Goal: Browse casually

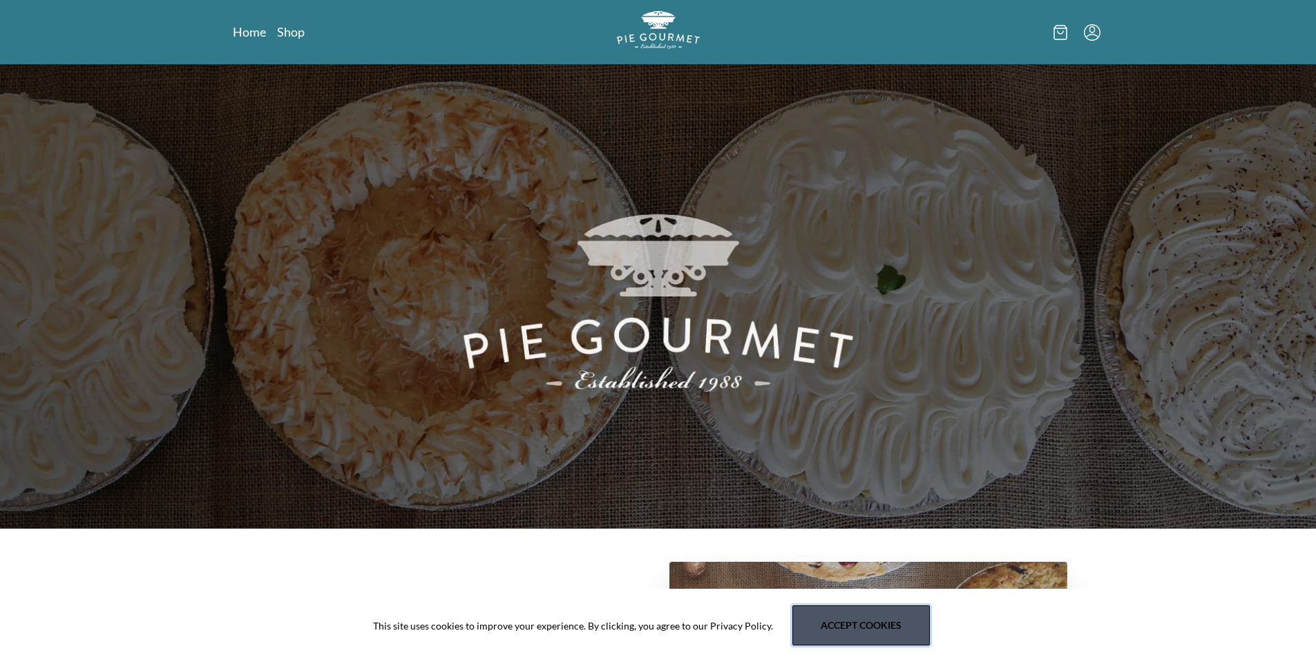
click at [859, 621] on button "Accept cookies" at bounding box center [860, 625] width 137 height 40
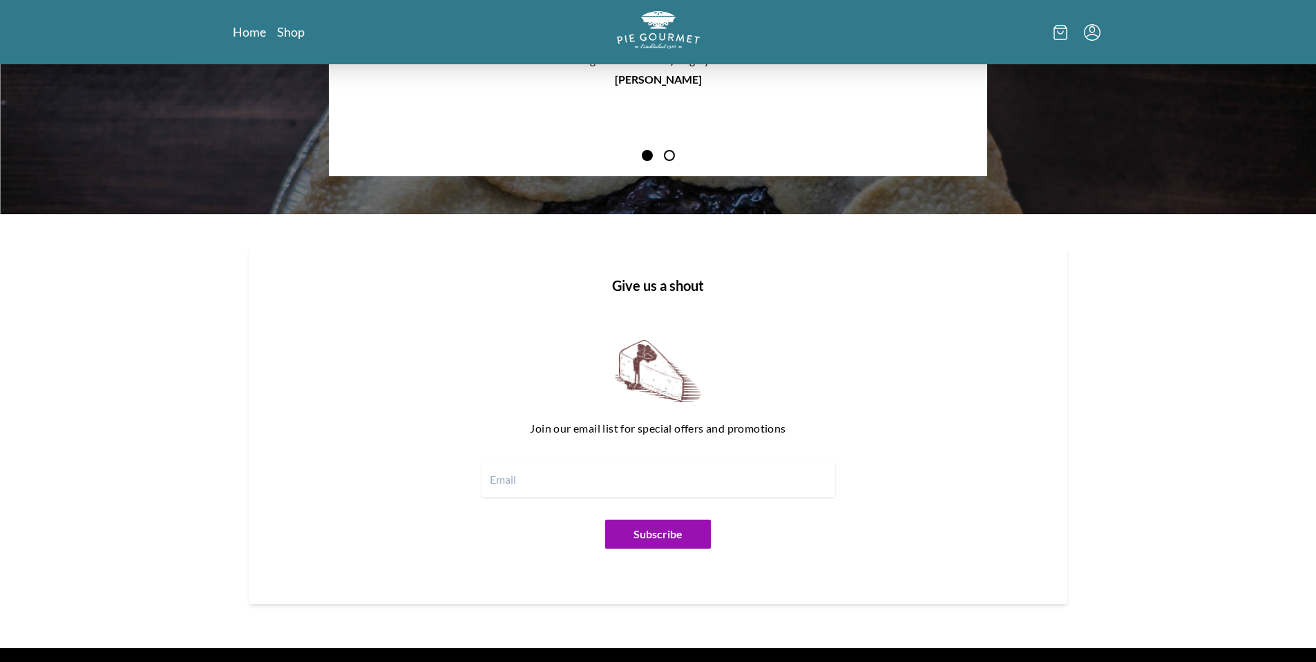
scroll to position [1253, 0]
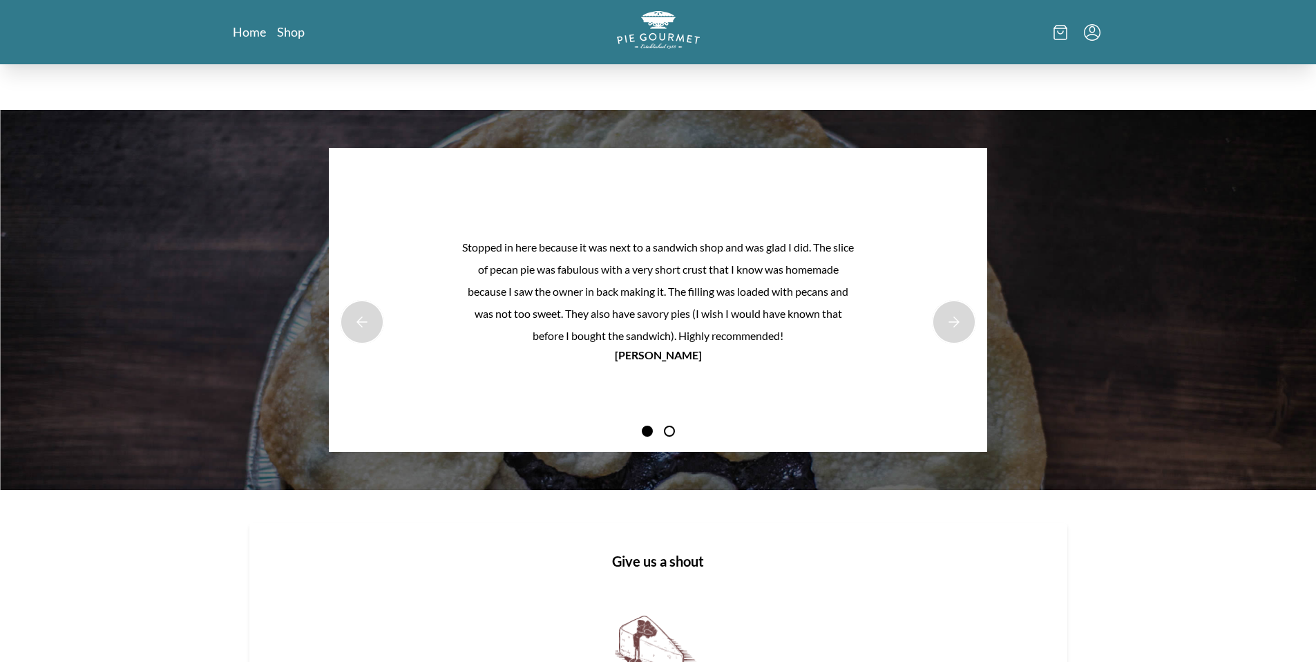
click at [669, 429] on span at bounding box center [669, 430] width 11 height 11
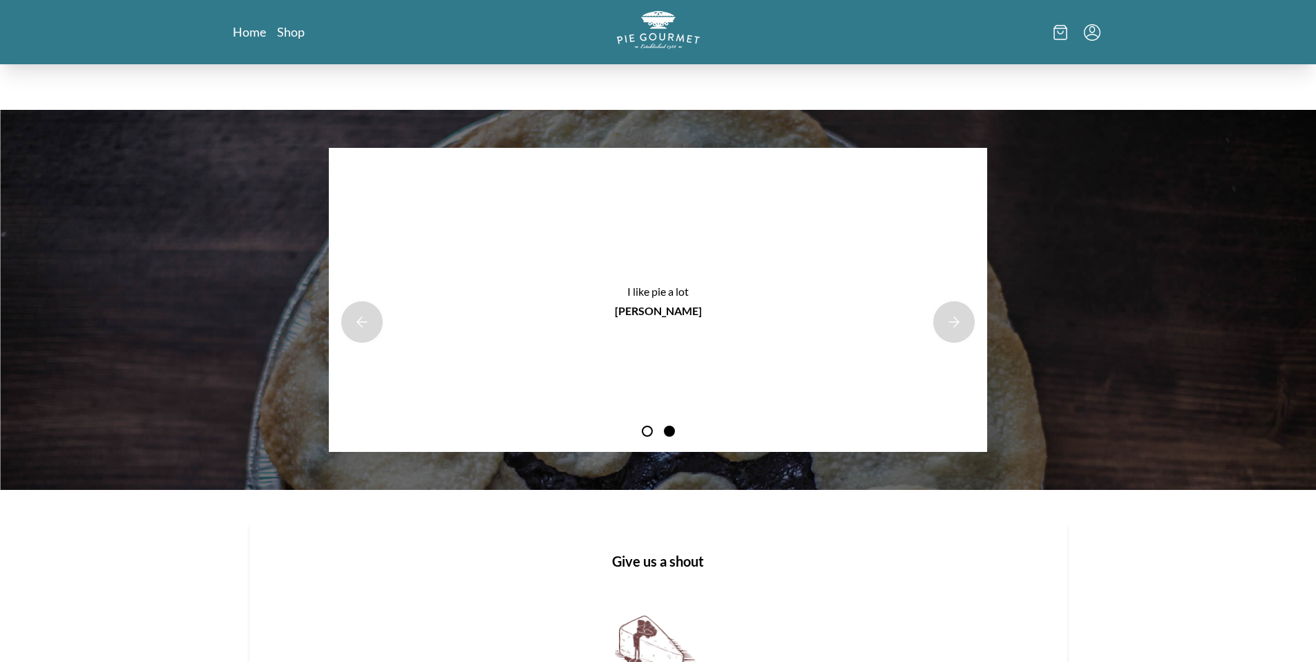
click at [644, 428] on span at bounding box center [647, 430] width 11 height 11
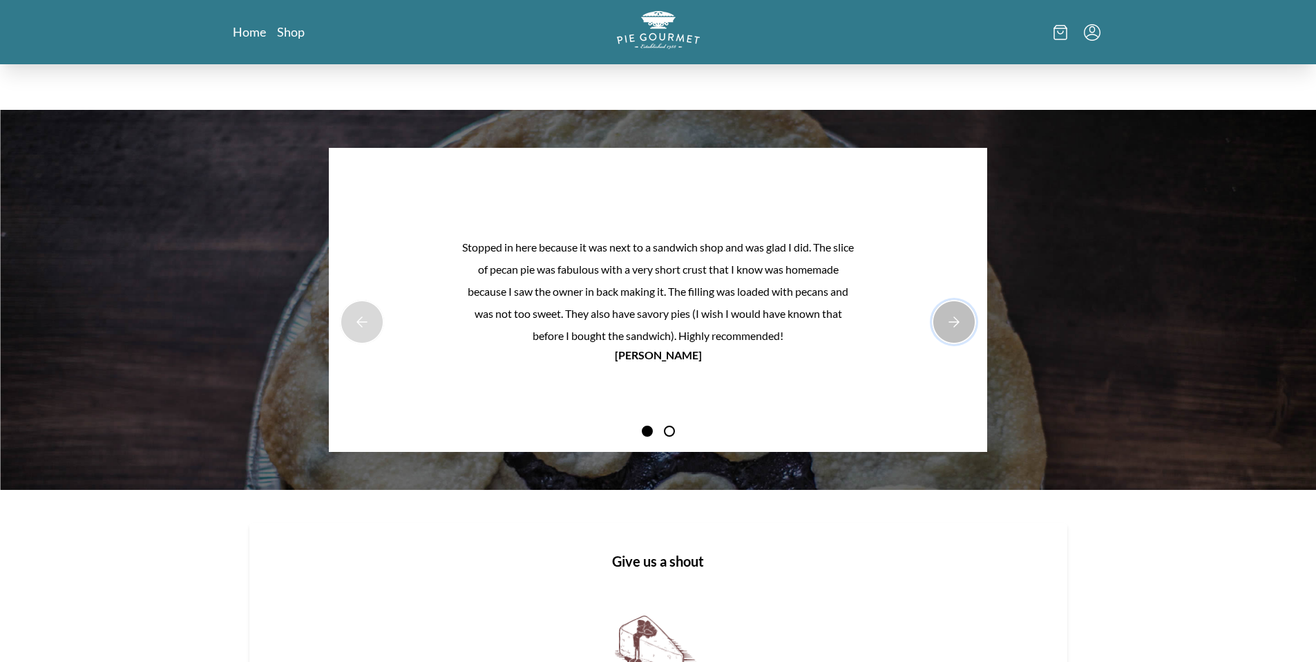
click at [955, 320] on button "Next Product Image" at bounding box center [954, 322] width 44 height 44
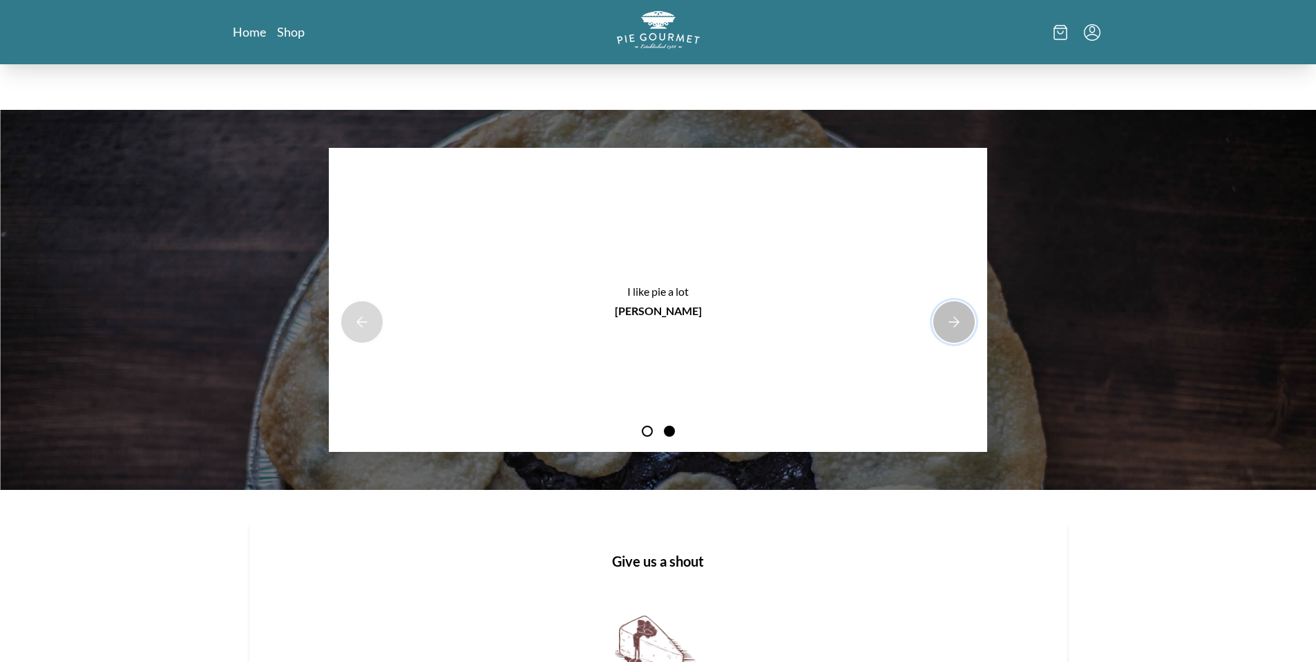
click at [955, 320] on button "Next Product Image" at bounding box center [954, 322] width 44 height 44
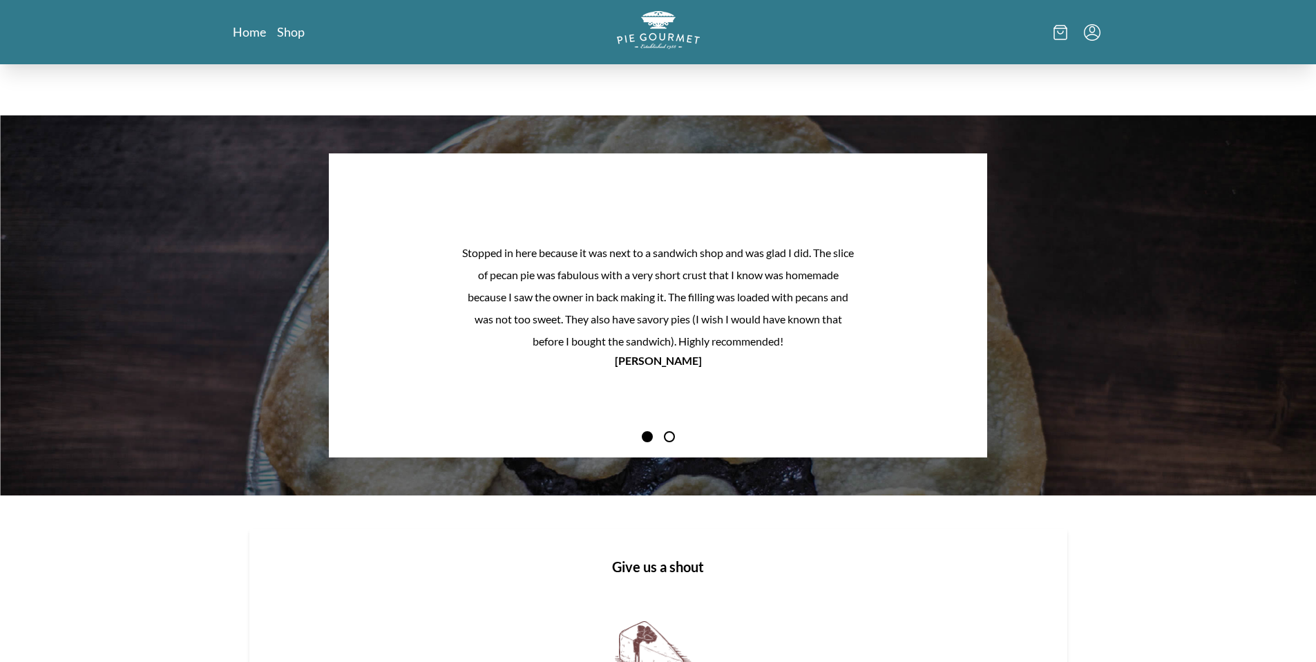
scroll to position [1254, 0]
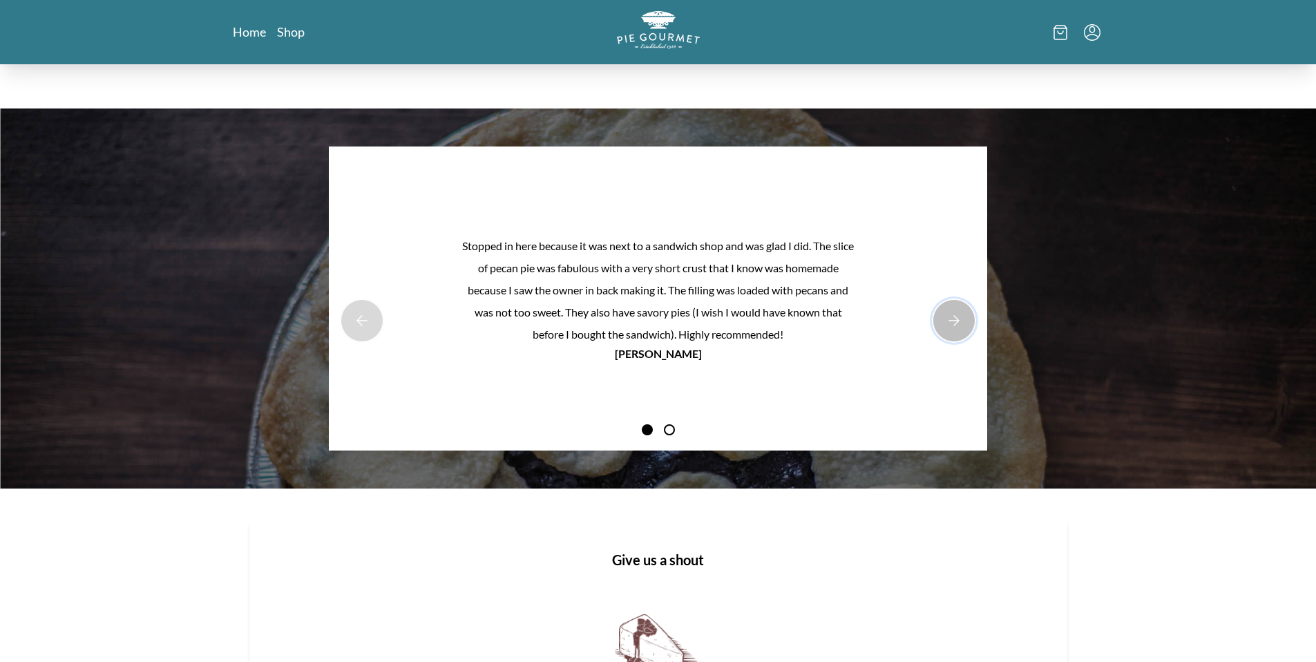
click at [949, 305] on button "Next Product Image" at bounding box center [954, 320] width 44 height 44
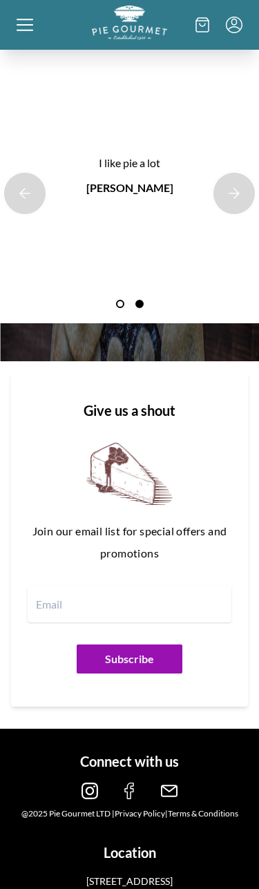
scroll to position [1477, 0]
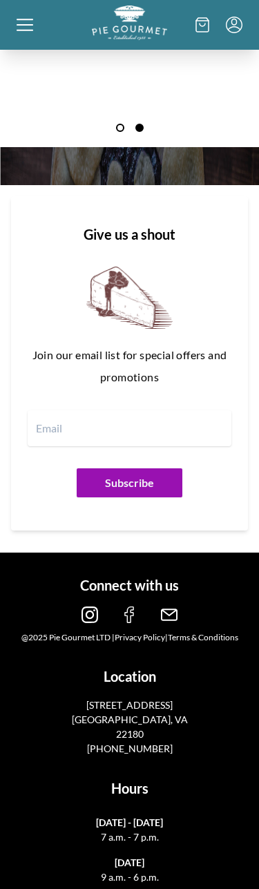
click at [195, 285] on div "Join our email list for special offers and promotions Subscribe" at bounding box center [129, 382] width 215 height 242
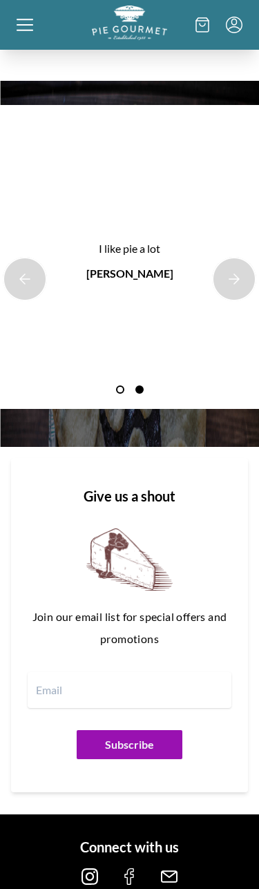
scroll to position [1175, 0]
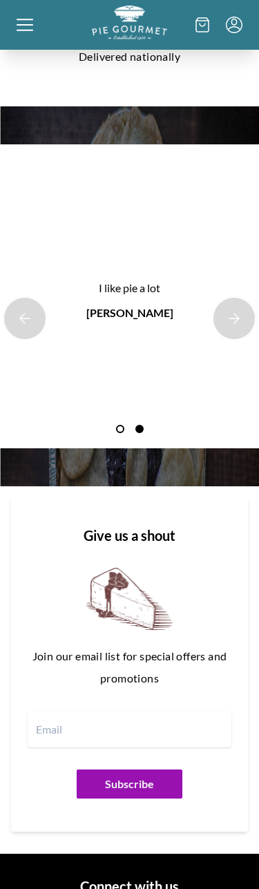
click at [234, 296] on button "Next Product Image" at bounding box center [234, 318] width 44 height 44
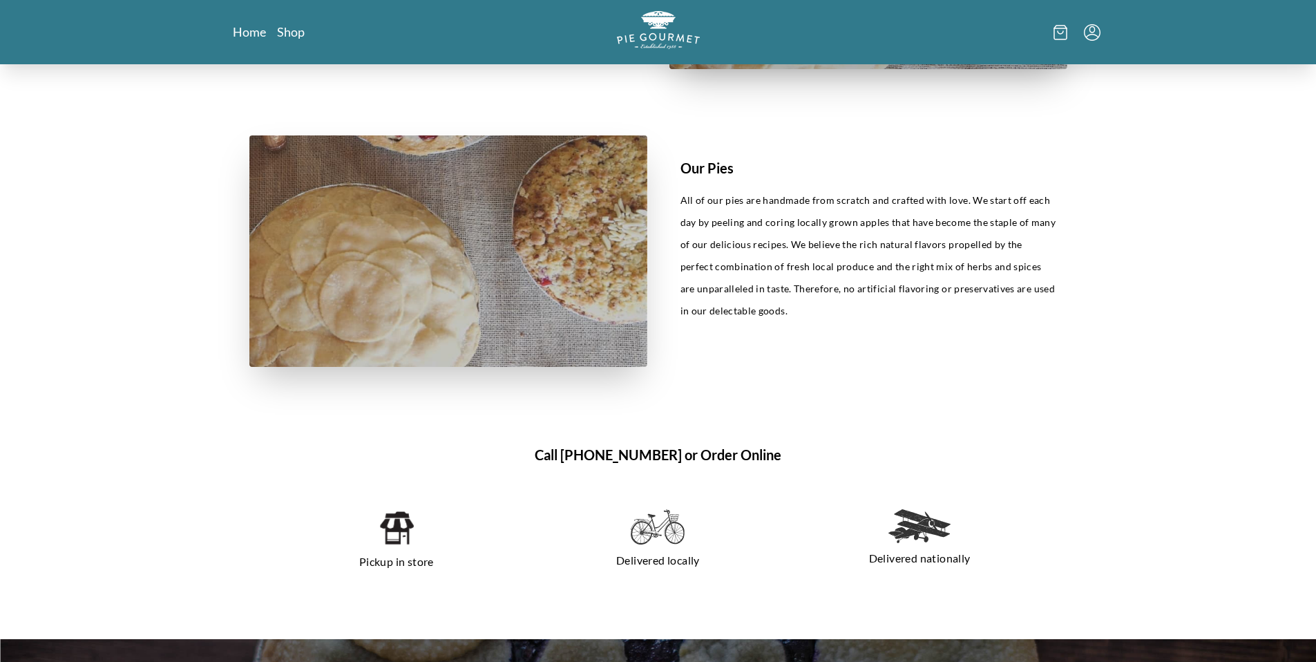
scroll to position [724, 0]
